Goal: Task Accomplishment & Management: Manage account settings

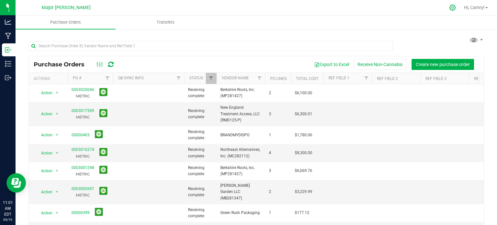
drag, startPoint x: 449, startPoint y: 5, endPoint x: 447, endPoint y: 7, distance: 3.4
click at [449, 5] on icon at bounding box center [452, 7] width 7 height 7
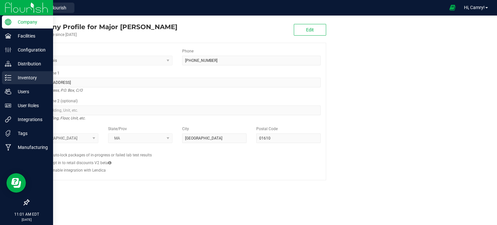
click at [19, 76] on p "Inventory" at bounding box center [30, 78] width 39 height 8
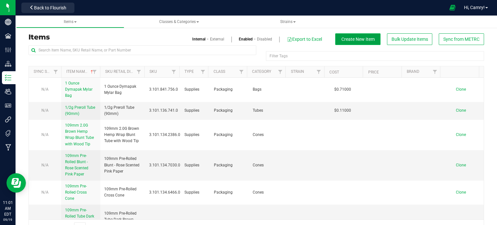
click at [358, 39] on span "Create New Item" at bounding box center [357, 39] width 33 height 5
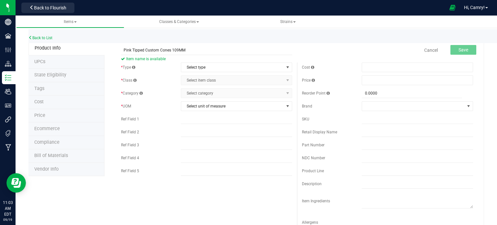
type input "Pink Tipped Custom Cones 109MM"
click at [217, 68] on span "Select type" at bounding box center [232, 67] width 102 height 9
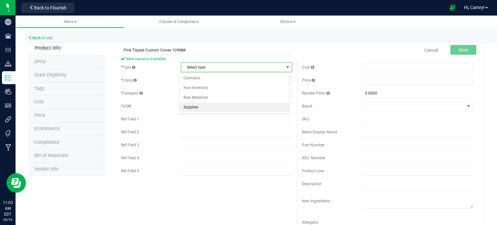
click at [248, 105] on li "Supplies" at bounding box center [233, 107] width 109 height 10
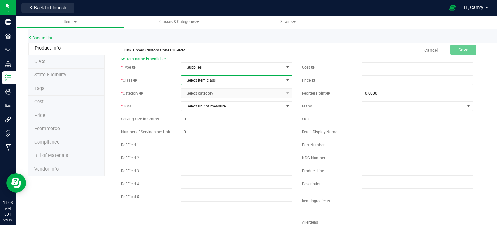
click at [234, 82] on span "Select item class" at bounding box center [232, 80] width 102 height 9
click at [238, 91] on li "Packaging" at bounding box center [233, 91] width 109 height 10
click at [238, 92] on span "Select category" at bounding box center [232, 93] width 102 height 9
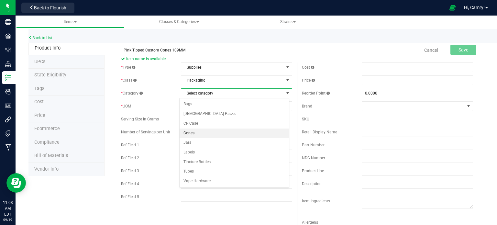
click at [234, 133] on li "Cones" at bounding box center [233, 133] width 109 height 10
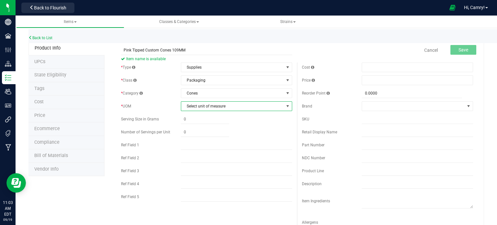
click at [218, 109] on span "Select unit of measure" at bounding box center [232, 106] width 102 height 9
click at [215, 118] on li "Each" at bounding box center [233, 117] width 109 height 10
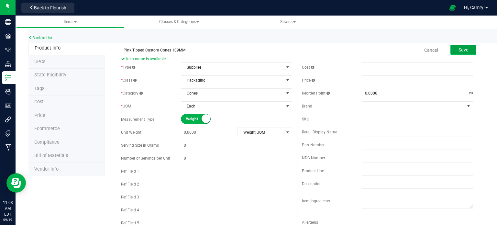
click at [458, 48] on span "Save" at bounding box center [463, 49] width 10 height 5
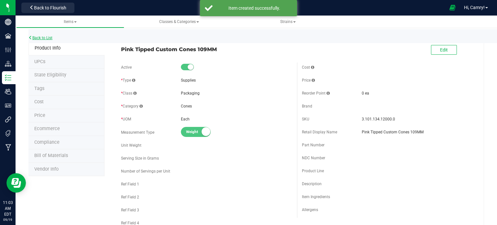
click at [45, 37] on link "Back to List" at bounding box center [40, 38] width 24 height 5
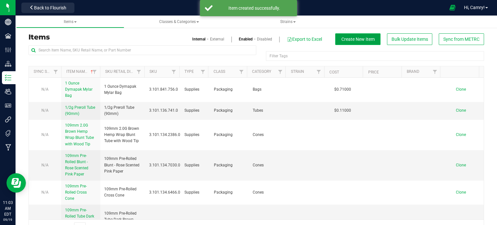
click at [346, 38] on span "Create New Item" at bounding box center [357, 39] width 33 height 5
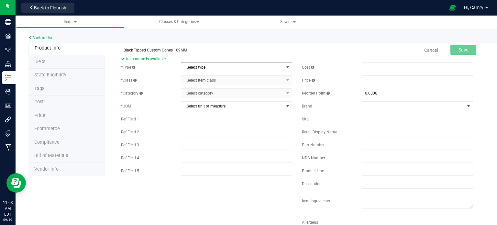
type input "Black Tipped Custom Cones 109MM"
click at [215, 66] on span "Select type" at bounding box center [232, 67] width 102 height 9
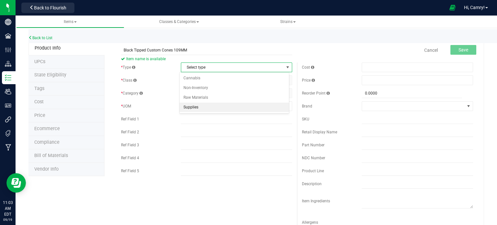
click at [220, 106] on li "Supplies" at bounding box center [233, 107] width 109 height 10
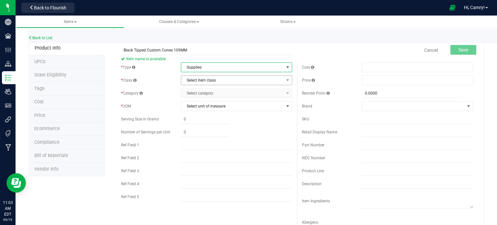
click at [226, 84] on span "Select item class" at bounding box center [232, 80] width 102 height 9
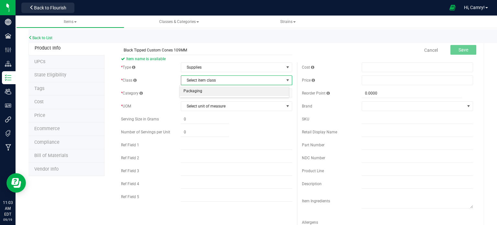
click at [226, 91] on li "Packaging" at bounding box center [233, 91] width 109 height 10
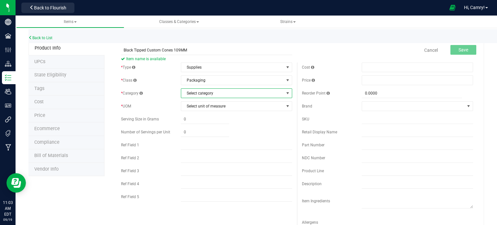
click at [227, 92] on span "Select category" at bounding box center [232, 93] width 102 height 9
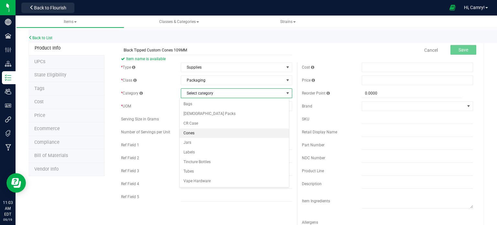
click at [216, 134] on li "Cones" at bounding box center [233, 133] width 109 height 10
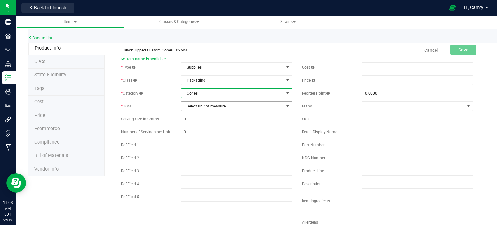
click at [231, 108] on span "Select unit of measure" at bounding box center [232, 106] width 102 height 9
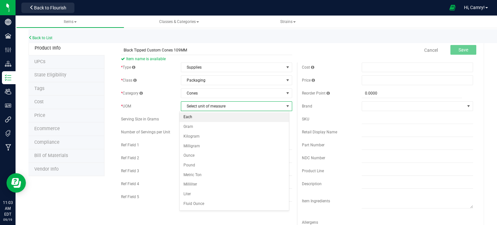
click at [230, 117] on li "Each" at bounding box center [233, 117] width 109 height 10
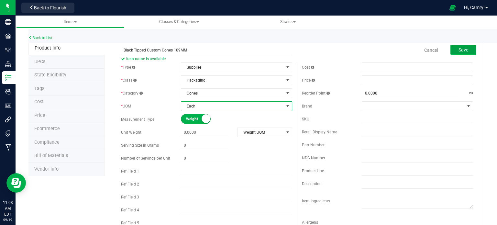
click at [450, 50] on button "Save" at bounding box center [463, 50] width 26 height 10
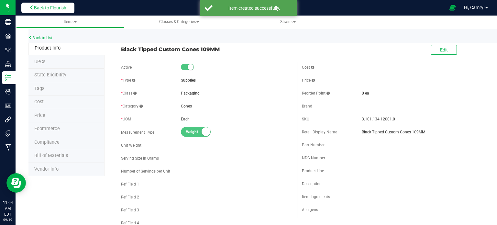
click at [45, 7] on span "Back to Flourish" at bounding box center [50, 7] width 32 height 5
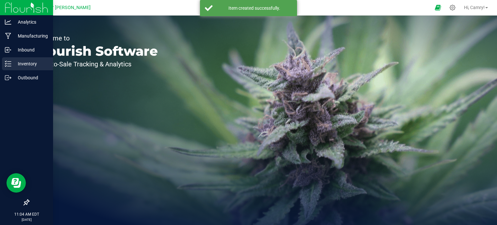
click at [29, 65] on p "Inventory" at bounding box center [30, 64] width 39 height 8
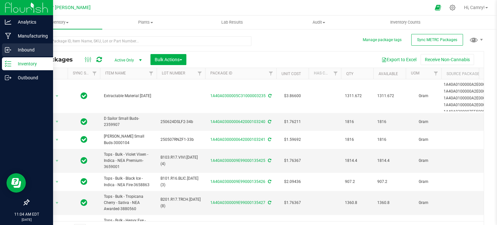
click at [12, 51] on p "Inbound" at bounding box center [30, 50] width 39 height 8
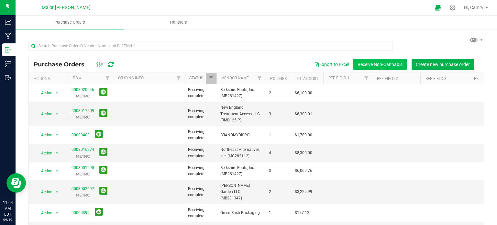
click at [372, 64] on button "Receive Non-Cannabis" at bounding box center [379, 64] width 53 height 11
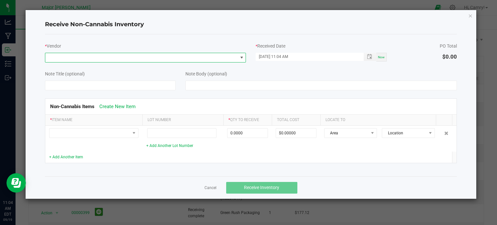
click at [83, 57] on span at bounding box center [141, 57] width 192 height 9
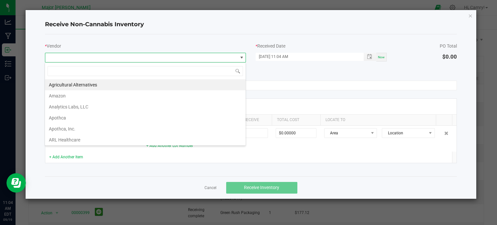
scroll to position [9, 201]
type input "cust"
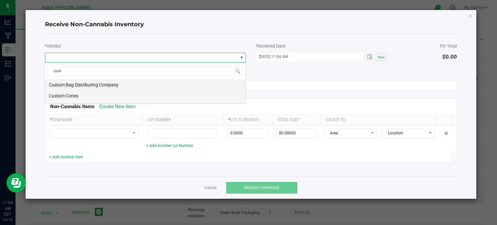
click at [96, 97] on li "Custom Cones" at bounding box center [145, 95] width 200 height 11
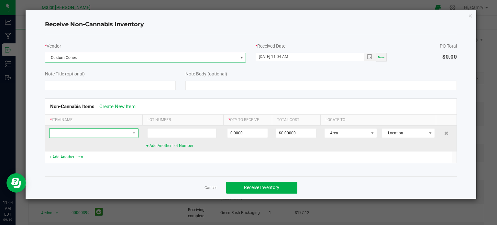
click at [75, 133] on span at bounding box center [89, 132] width 80 height 9
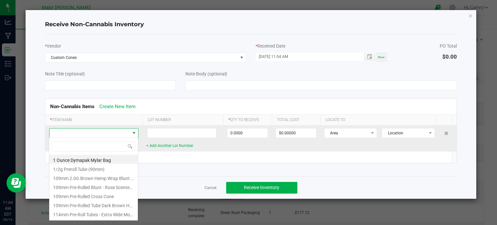
scroll to position [9, 89]
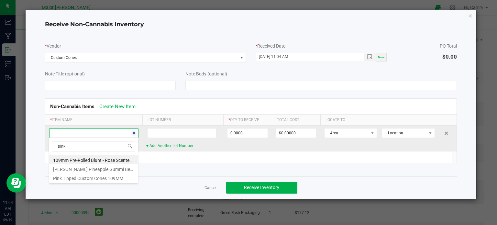
type input "pink t"
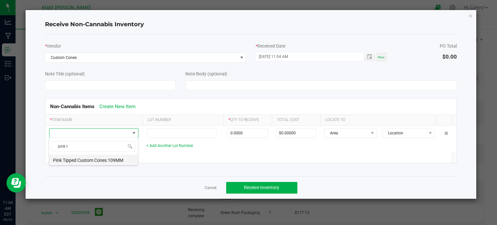
click at [84, 161] on li "Pink Tipped Custom Cones 109MM" at bounding box center [93, 159] width 89 height 9
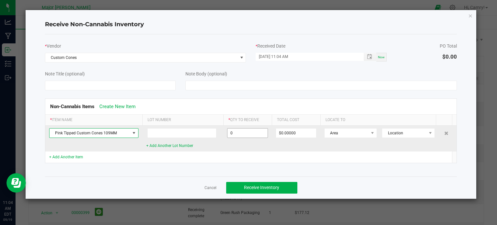
click at [252, 135] on input "0" at bounding box center [247, 132] width 40 height 9
type input "2400 ea"
click at [284, 131] on input "0" at bounding box center [296, 132] width 40 height 9
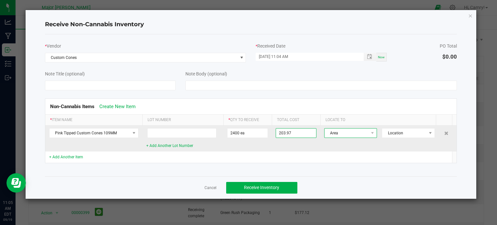
type input "$203.97000"
click at [357, 129] on span "Area" at bounding box center [346, 132] width 44 height 9
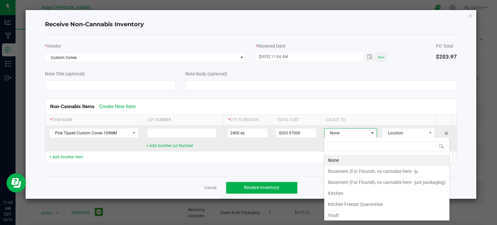
scroll to position [9, 50]
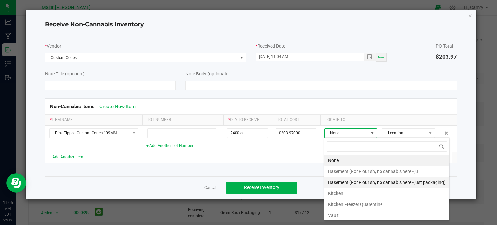
click at [375, 182] on li "Basement (For Flourish, no cannabis here - just packaging)" at bounding box center [386, 182] width 125 height 11
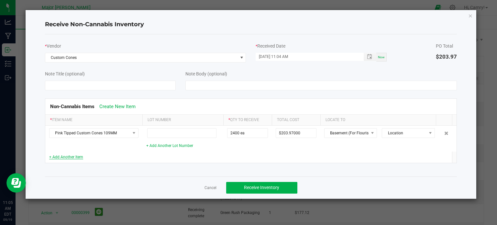
click at [74, 156] on link "+ Add Another Item" at bounding box center [66, 157] width 34 height 5
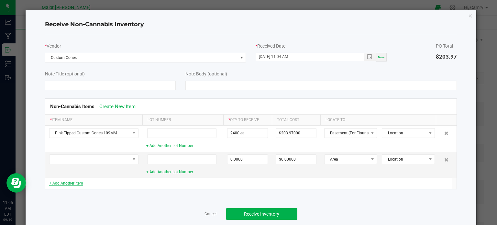
click at [73, 182] on link "+ Add Another Item" at bounding box center [66, 183] width 34 height 5
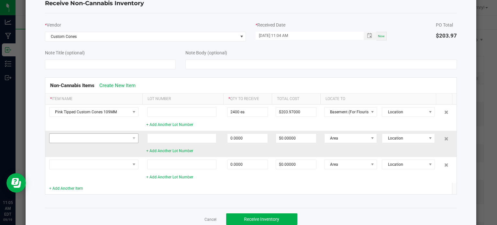
scroll to position [32, 0]
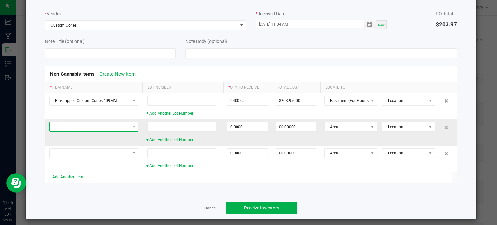
click at [89, 128] on span at bounding box center [89, 126] width 80 height 9
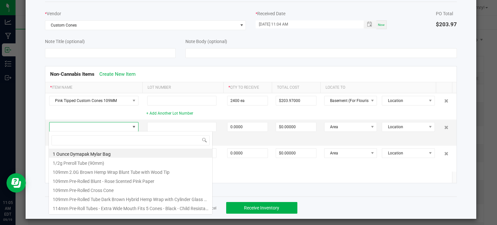
scroll to position [9, 89]
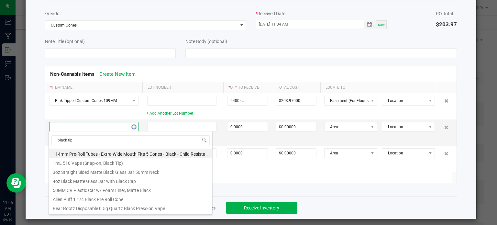
type input "black tipp"
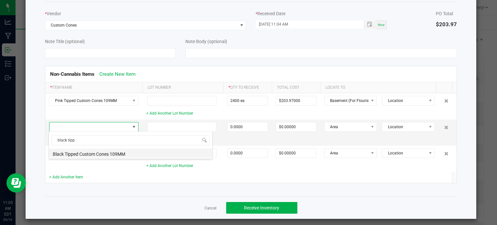
click at [116, 153] on li "Black Tipped Custom Cones 109MM" at bounding box center [130, 152] width 163 height 9
type input "0 ea"
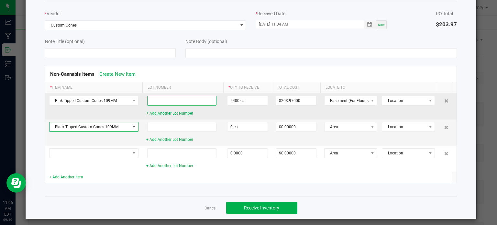
click at [162, 101] on input at bounding box center [182, 101] width 70 height 10
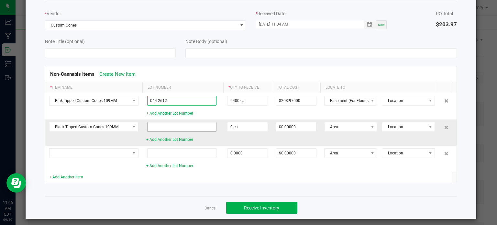
type input "044-2612"
click at [194, 128] on input at bounding box center [182, 127] width 70 height 10
type input "044-2613"
click at [245, 127] on input "0" at bounding box center [247, 126] width 40 height 9
type input "2400 ea"
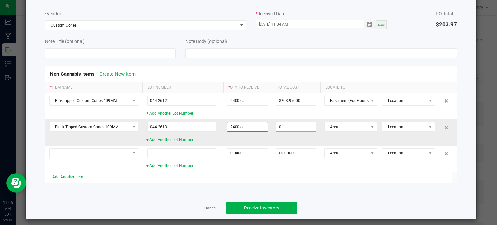
click at [299, 130] on input "0" at bounding box center [296, 126] width 40 height 9
type input "0"
click at [297, 129] on input "23" at bounding box center [296, 126] width 40 height 9
type input "$203.97000"
click at [347, 124] on span "Area" at bounding box center [346, 126] width 44 height 9
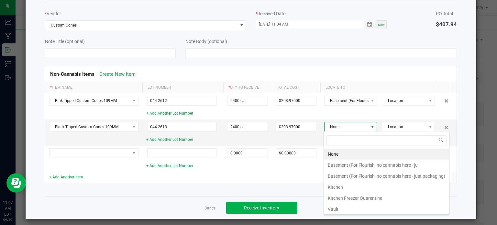
scroll to position [9, 48]
click at [354, 175] on li "Basement (For Flourish, no cannabis here - just packaging)" at bounding box center [386, 175] width 125 height 11
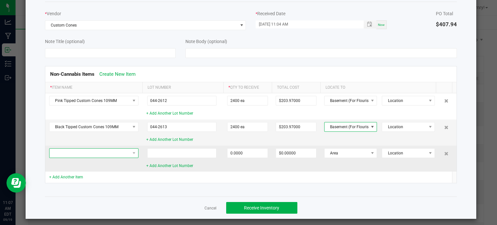
click at [87, 151] on span at bounding box center [89, 152] width 80 height 9
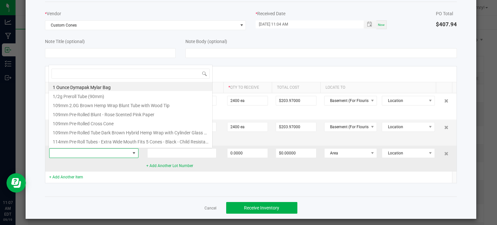
scroll to position [9, 89]
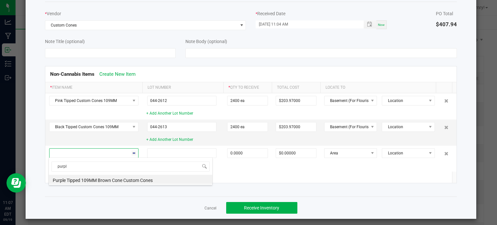
type input "purple"
click at [94, 186] on div "Non-Cannabis Items Create New Item * Item Name Lot Number * Qty to Receive Tota…" at bounding box center [251, 125] width 422 height 134
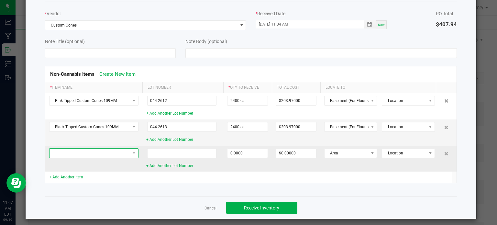
click at [82, 152] on span at bounding box center [89, 152] width 80 height 9
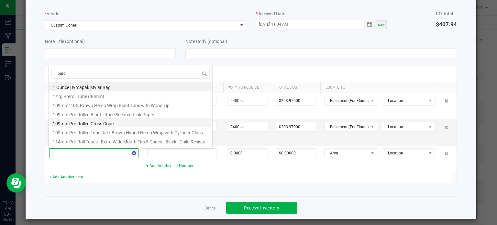
type input "purple"
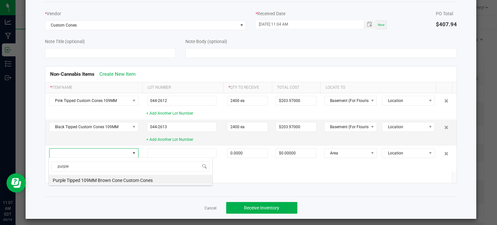
click at [65, 182] on li "Purple Tipped 109MM Brown Cone Custom Cones" at bounding box center [130, 179] width 163 height 9
type input "0 ea"
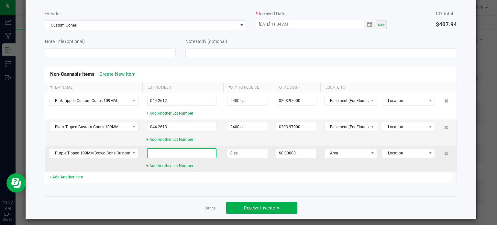
click at [186, 155] on input at bounding box center [182, 153] width 70 height 10
type input "044-2614"
click at [237, 152] on input "0" at bounding box center [247, 152] width 40 height 9
type input "2400 ea"
click at [301, 151] on input "597528" at bounding box center [296, 152] width 40 height 9
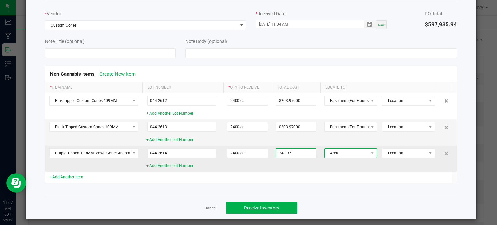
type input "$248.97000"
click at [359, 152] on span "Area" at bounding box center [346, 152] width 44 height 9
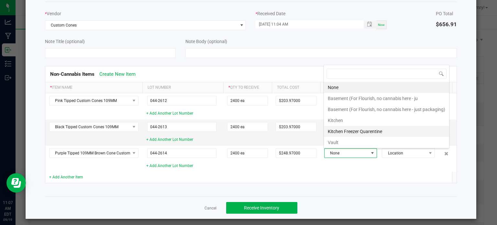
scroll to position [9, 48]
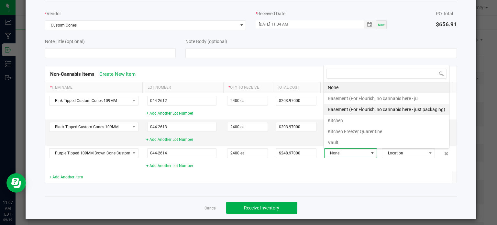
click at [365, 108] on li "Basement (For Flourish, no cannabis here - just packaging)" at bounding box center [386, 109] width 125 height 11
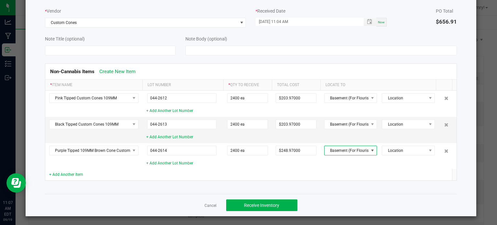
scroll to position [36, 0]
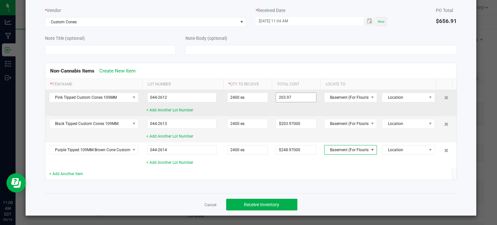
click at [301, 97] on input "203.97" at bounding box center [296, 97] width 40 height 9
click at [291, 98] on input "203.97" at bounding box center [296, 97] width 40 height 9
click at [291, 96] on input "203.97" at bounding box center [296, 97] width 40 height 9
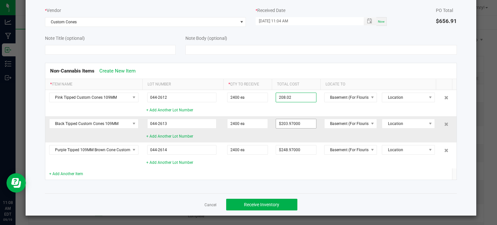
type input "$208.02000"
drag, startPoint x: 301, startPoint y: 125, endPoint x: 280, endPoint y: 129, distance: 21.4
click at [280, 129] on td "203.97" at bounding box center [296, 129] width 48 height 26
click at [293, 123] on input "203.97" at bounding box center [296, 123] width 40 height 9
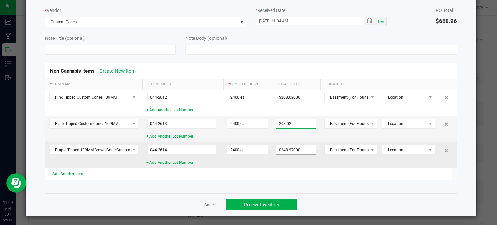
type input "$208.02000"
click at [303, 152] on input "248.97" at bounding box center [296, 149] width 40 height 9
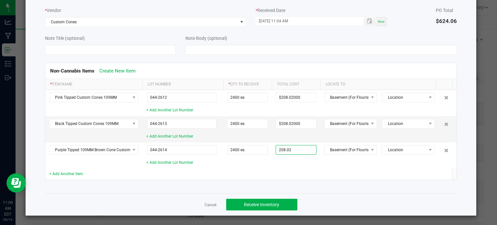
type input "$208.02000"
click at [363, 193] on div "Cancel Receive Inventory" at bounding box center [251, 204] width 412 height 22
click at [318, 183] on div "Non-Cannabis Items Create New Item * Item Name Lot Number * Qty to Receive Tota…" at bounding box center [251, 122] width 422 height 134
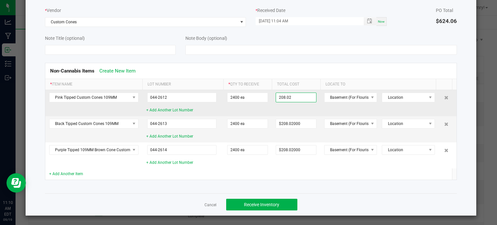
click at [301, 98] on input "208.02" at bounding box center [296, 97] width 40 height 9
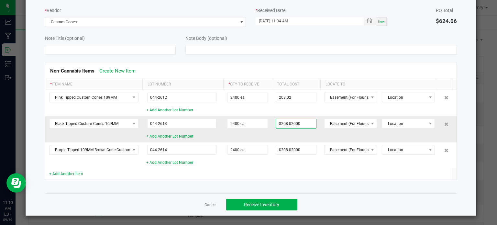
type input "$208.02000"
type input "208.02"
type input "2"
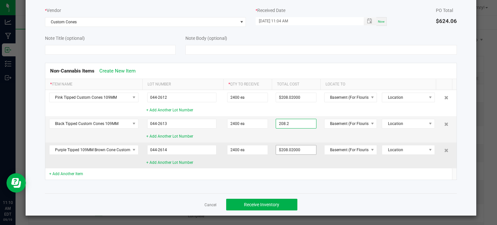
type input "$208.20000"
type input "208.02"
click at [310, 149] on input "208.02" at bounding box center [296, 149] width 40 height 9
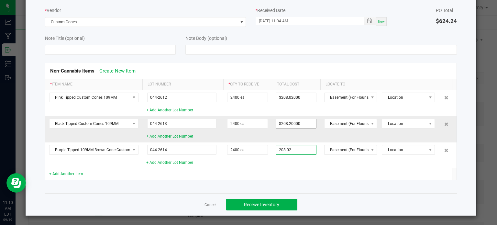
type input "208.2"
type input "$208.02000"
click at [298, 122] on input "208.2" at bounding box center [296, 123] width 40 height 9
click at [293, 123] on input "208.2" at bounding box center [296, 123] width 40 height 9
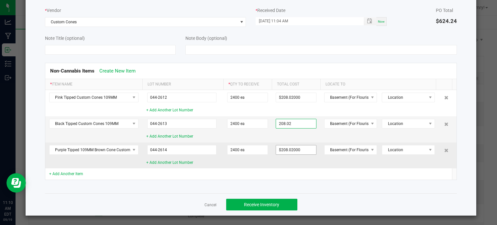
type input "$208.02000"
type input "208.02"
click at [297, 150] on input "208.02" at bounding box center [296, 149] width 40 height 9
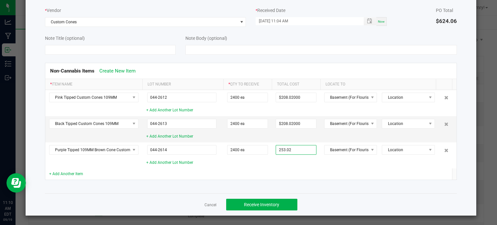
type input "$253.02000"
click at [301, 177] on td at bounding box center [296, 173] width 48 height 11
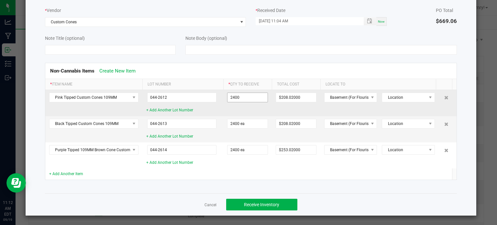
click at [244, 99] on input "2400" at bounding box center [247, 97] width 40 height 9
type input "2400 ea"
click at [284, 99] on input "208.02" at bounding box center [296, 97] width 40 height 9
click at [296, 97] on input "208.02" at bounding box center [296, 97] width 40 height 9
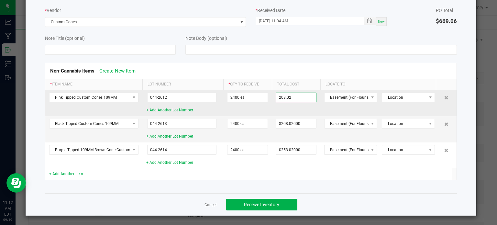
click at [296, 97] on input "208.02" at bounding box center [296, 97] width 40 height 9
drag, startPoint x: 291, startPoint y: 97, endPoint x: 275, endPoint y: 95, distance: 15.6
click at [276, 95] on input "226.02" at bounding box center [296, 97] width 40 height 9
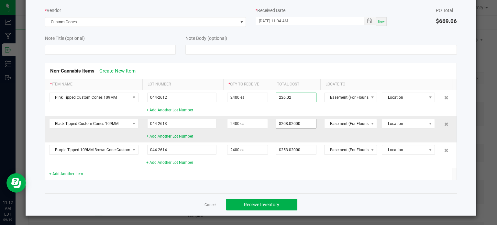
type input "$226.02000"
paste input "26"
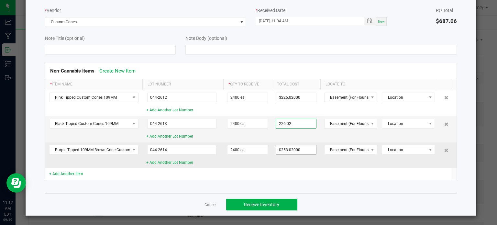
type input "$226.02000"
click at [295, 150] on input "253.02" at bounding box center [296, 149] width 40 height 9
paste input "26"
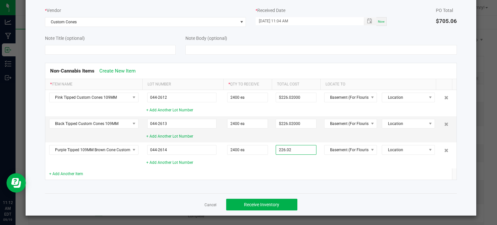
type input "$226.02000"
click at [314, 186] on div "Non-Cannabis Items Create New Item * Item Name Lot Number * Qty to Receive Tota…" at bounding box center [251, 122] width 422 height 134
click at [255, 204] on span "Receive Inventory" at bounding box center [261, 204] width 35 height 5
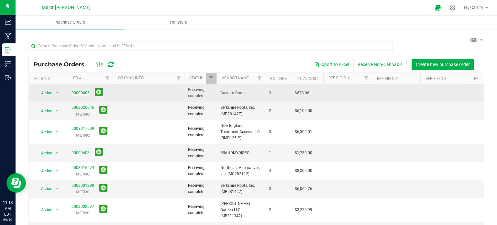
click at [79, 92] on link "00000406" at bounding box center [80, 93] width 18 height 5
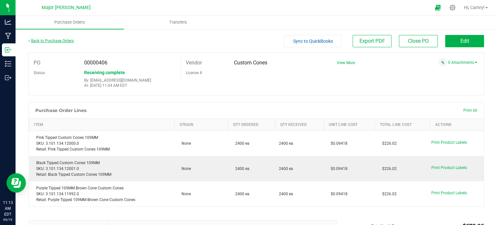
click at [49, 40] on link "Back to Purchase Orders" at bounding box center [50, 40] width 45 height 5
